Goal: Task Accomplishment & Management: Manage account settings

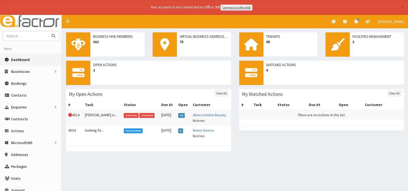
click at [18, 37] on input "text" at bounding box center [25, 35] width 45 height 9
type input "cool hand guitars"
click at [48, 31] on button "submit" at bounding box center [53, 35] width 11 height 9
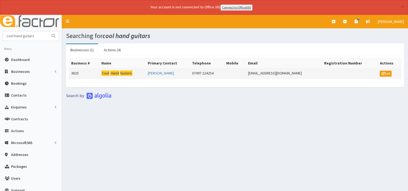
click at [123, 72] on mark "Guitars" at bounding box center [126, 73] width 12 height 6
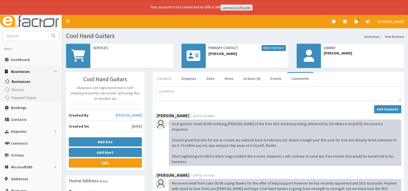
click at [163, 79] on link "Contacts" at bounding box center [164, 78] width 23 height 11
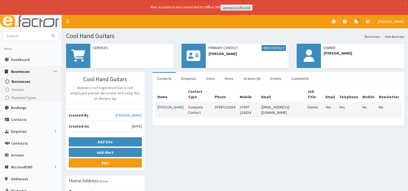
click at [170, 105] on link "[PERSON_NAME]" at bounding box center [171, 107] width 26 height 5
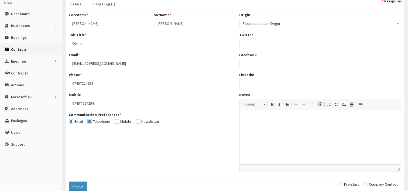
scroll to position [54, 0]
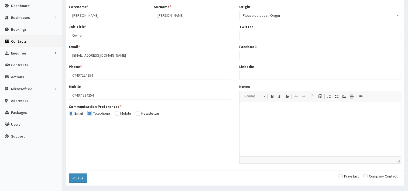
click at [71, 112] on input "checkbox" at bounding box center [76, 114] width 14 height 4
checkbox input "false"
click at [91, 113] on input "checkbox" at bounding box center [98, 114] width 23 height 4
click at [77, 178] on button "Save" at bounding box center [78, 178] width 18 height 9
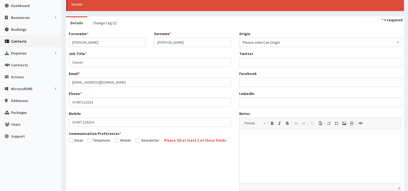
click at [91, 140] on input "checkbox" at bounding box center [98, 141] width 23 height 4
checkbox input "true"
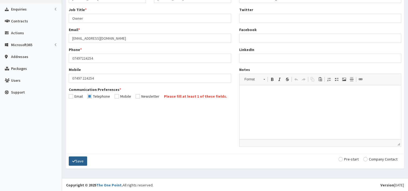
click at [81, 158] on button "Save" at bounding box center [78, 161] width 18 height 9
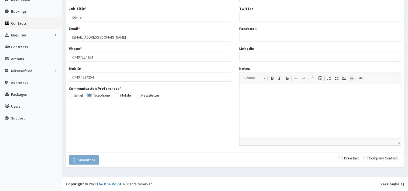
scroll to position [71, 0]
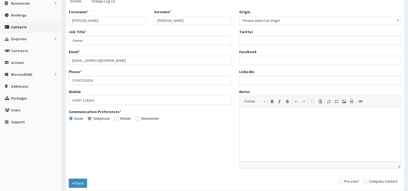
scroll to position [90, 0]
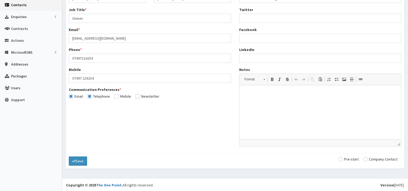
drag, startPoint x: 366, startPoint y: 159, endPoint x: 345, endPoint y: 160, distance: 20.5
click at [366, 158] on input "radio" at bounding box center [381, 159] width 34 height 4
radio input "true"
click at [78, 160] on button "Save" at bounding box center [78, 161] width 18 height 9
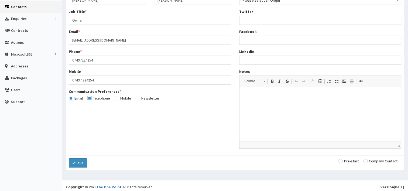
scroll to position [90, 0]
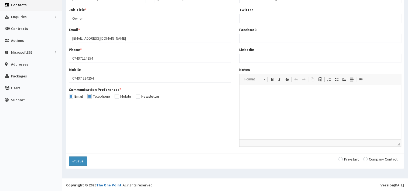
click at [71, 95] on input "checkbox" at bounding box center [76, 96] width 14 height 4
checkbox input "false"
click at [365, 158] on input "radio" at bounding box center [381, 159] width 34 height 4
radio input "true"
click at [79, 161] on button "Save" at bounding box center [78, 161] width 18 height 9
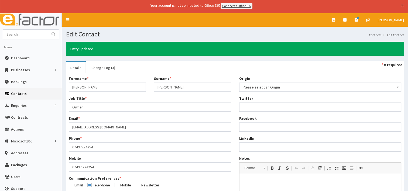
scroll to position [81, 0]
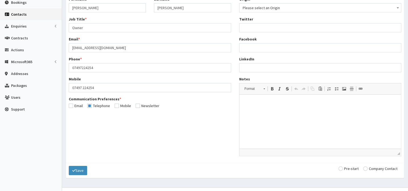
click at [367, 168] on input "radio" at bounding box center [381, 169] width 34 height 4
radio input "true"
click at [79, 170] on button "Save" at bounding box center [78, 170] width 18 height 9
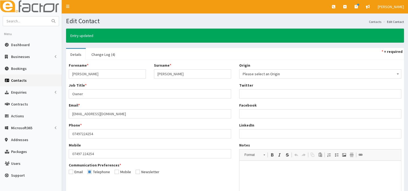
scroll to position [54, 0]
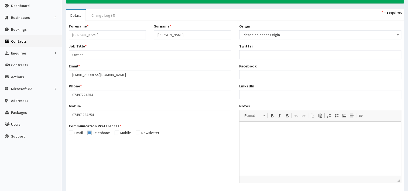
click at [102, 15] on link "Change Log (4)" at bounding box center [103, 15] width 32 height 11
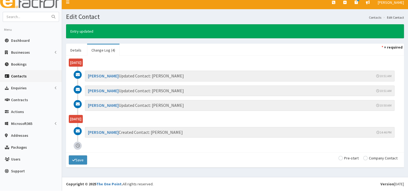
scroll to position [18, 0]
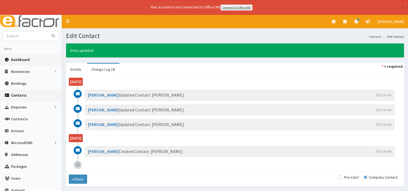
click at [25, 59] on span "Dashboard" at bounding box center [20, 59] width 19 height 5
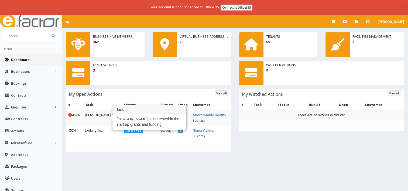
click at [98, 115] on td "[PERSON_NAME] is..." at bounding box center [102, 118] width 39 height 16
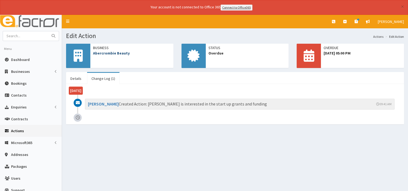
click at [122, 52] on link "Abercrombie Beauty" at bounding box center [111, 53] width 37 height 5
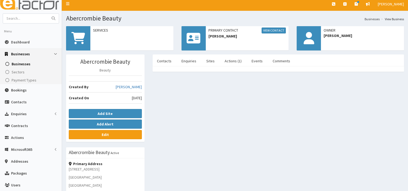
scroll to position [27, 0]
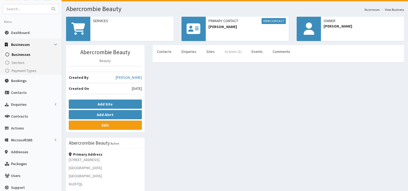
click at [229, 52] on link "Actions (1)" at bounding box center [234, 51] width 26 height 11
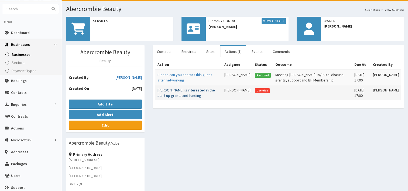
click at [177, 91] on link "[PERSON_NAME] is interested in the start up grants and funding" at bounding box center [187, 93] width 58 height 10
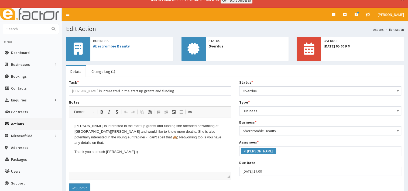
scroll to position [7, 0]
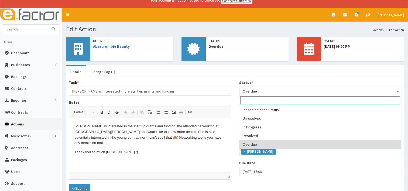
click at [400, 90] on span at bounding box center [398, 91] width 5 height 8
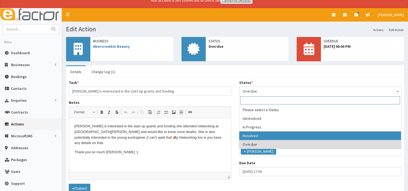
select select "3"
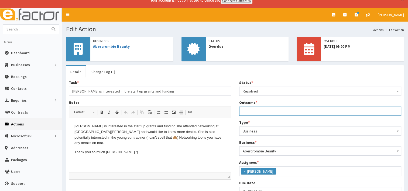
click at [246, 111] on input "Outcome *" at bounding box center [320, 111] width 163 height 9
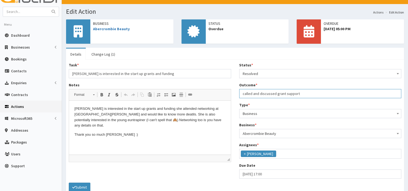
scroll to position [50, 0]
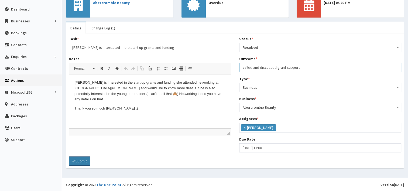
type input "called and discussed grant support"
click at [84, 161] on button "Submit" at bounding box center [80, 161] width 22 height 9
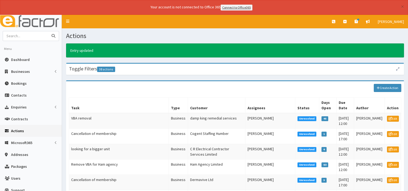
click at [33, 33] on input "text" at bounding box center [25, 35] width 45 height 9
type input "abercrombie"
click at [55, 36] on icon "submit" at bounding box center [54, 36] width 4 height 4
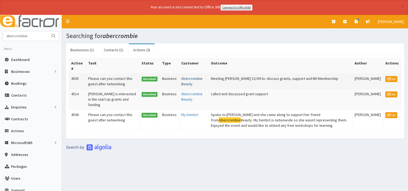
click at [181, 79] on link "Abercrombie Beauty" at bounding box center [191, 81] width 21 height 10
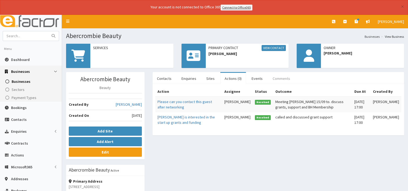
click at [277, 78] on link "Comments" at bounding box center [282, 78] width 26 height 11
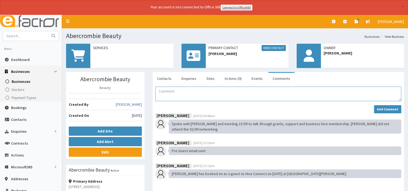
click at [173, 92] on textarea "Comment" at bounding box center [279, 94] width 246 height 15
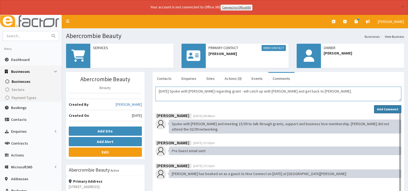
type textarea "[DATE] Spoke with [PERSON_NAME] regarding grant - will catch up with [PERSON_NA…"
click at [391, 109] on strong "Add Comment" at bounding box center [387, 109] width 21 height 4
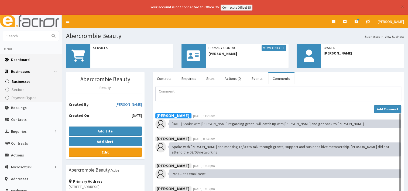
click at [18, 59] on span "Dashboard" at bounding box center [20, 59] width 19 height 5
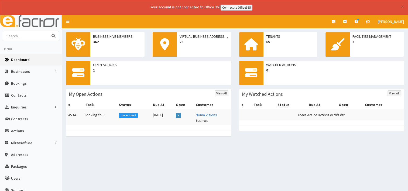
click at [16, 37] on input "text" at bounding box center [25, 35] width 45 height 9
type input "coo"
